Goal: Browse casually

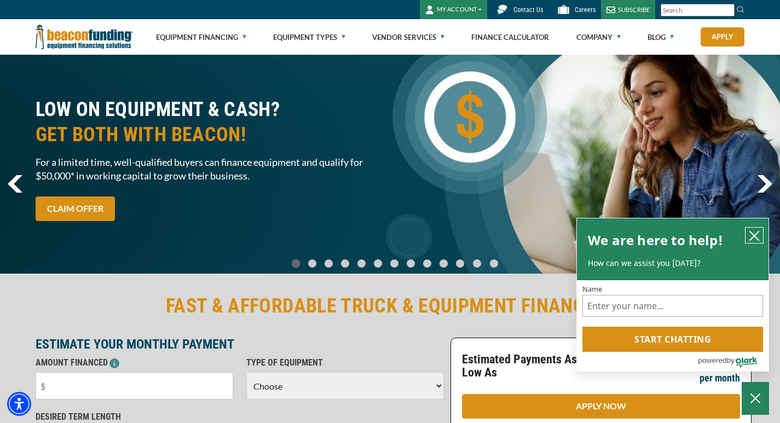
click at [751, 231] on icon "close chatbox" at bounding box center [754, 235] width 9 height 9
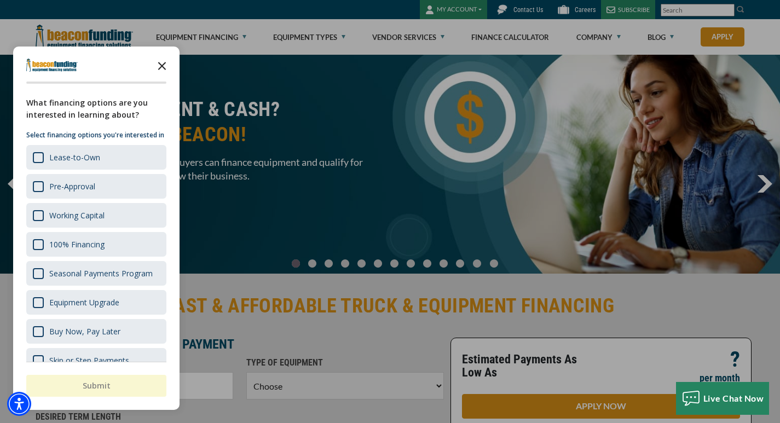
click at [161, 60] on icon "Close the survey" at bounding box center [162, 65] width 22 height 22
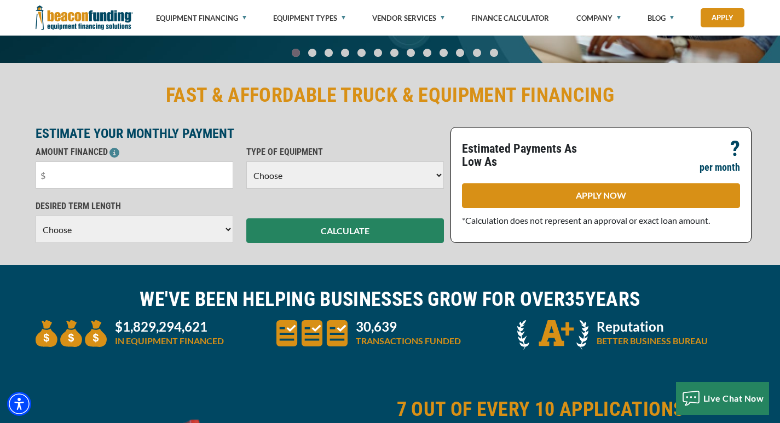
scroll to position [219, 0]
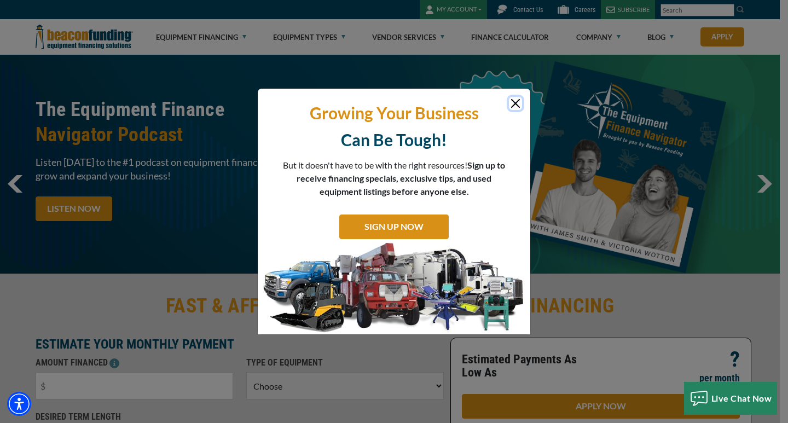
click at [515, 106] on button "Close" at bounding box center [515, 103] width 13 height 13
